Goal: Obtain resource: Obtain resource

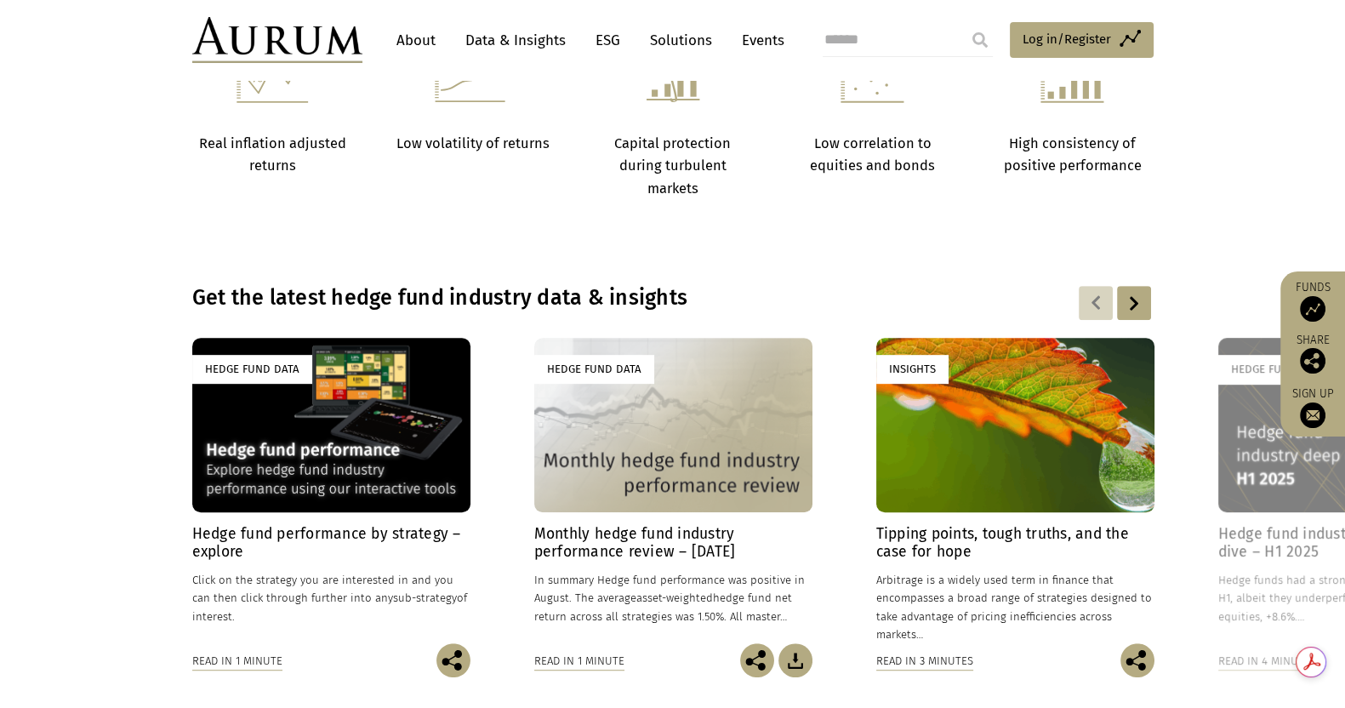
click at [670, 547] on h4 "Monthly hedge fund industry performance review – [DATE]" at bounding box center [673, 543] width 278 height 36
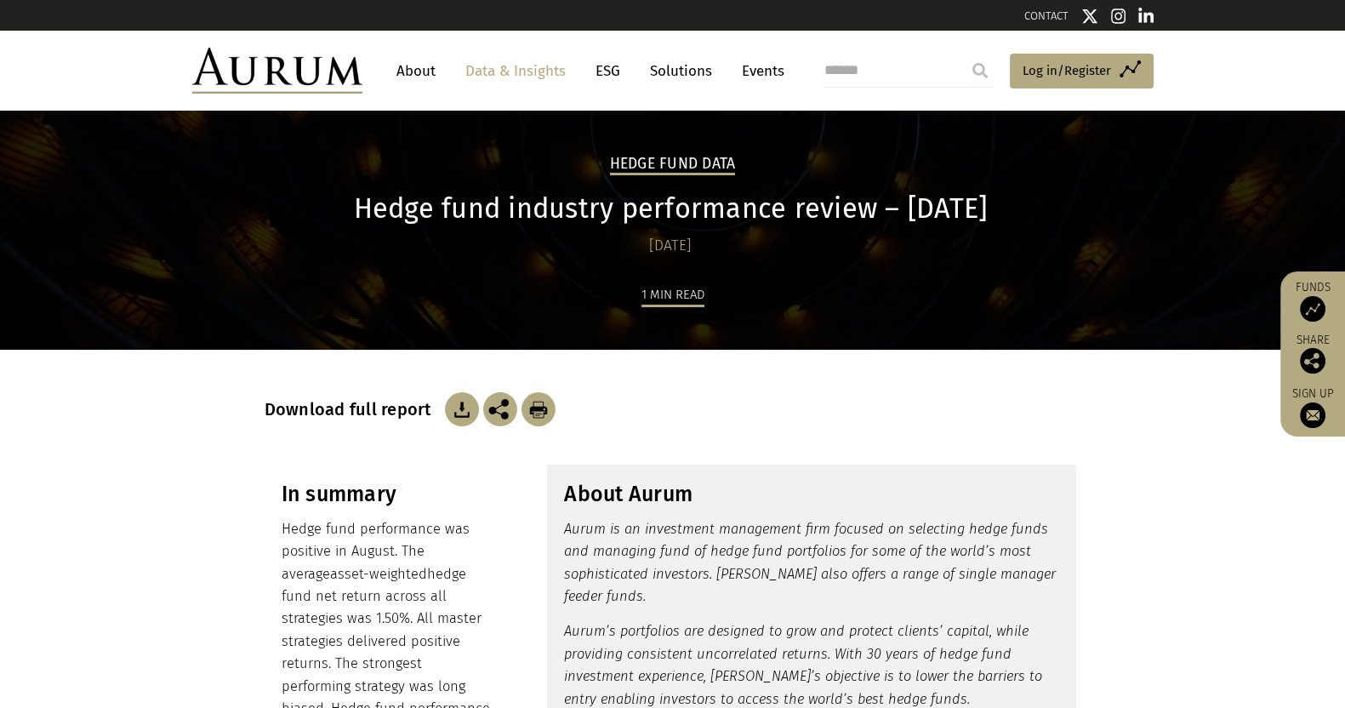
click at [457, 414] on img at bounding box center [462, 409] width 34 height 34
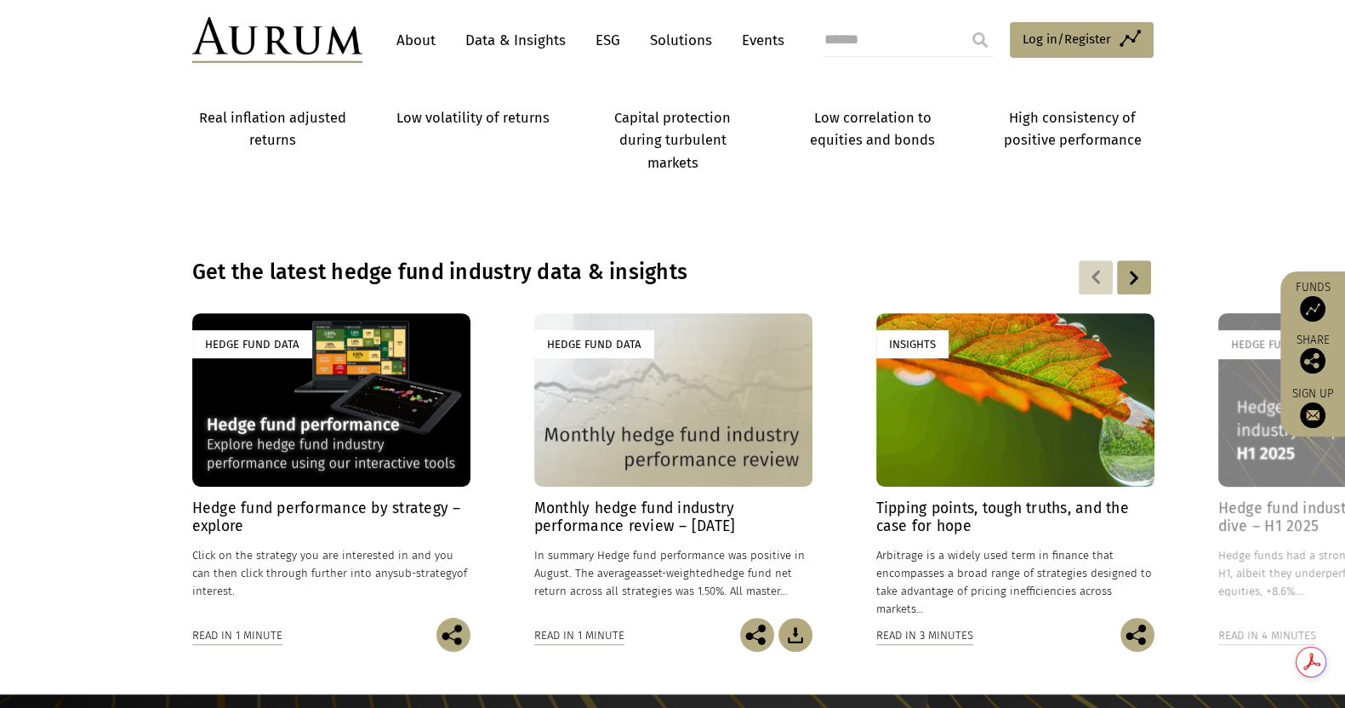
click at [204, 505] on h4 "Hedge fund performance by strategy – explore" at bounding box center [331, 517] width 278 height 36
